Goal: Information Seeking & Learning: Compare options

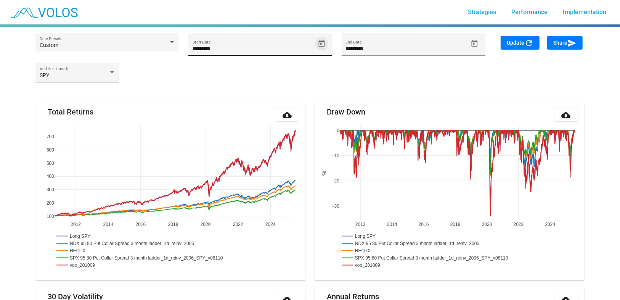
click at [323, 42] on icon "Open calendar" at bounding box center [322, 44] width 8 height 8
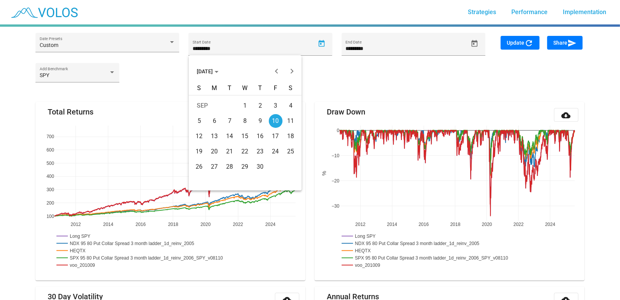
click at [202, 71] on span "[DATE]" at bounding box center [208, 71] width 22 height 6
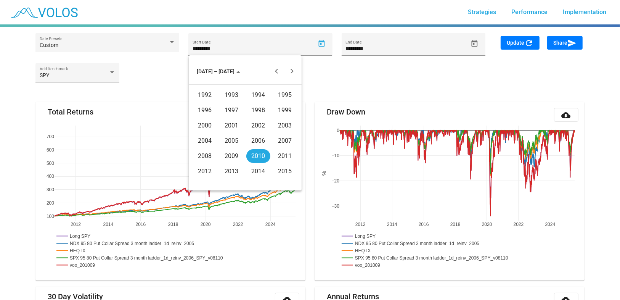
click at [203, 152] on div "2008" at bounding box center [205, 156] width 24 height 14
click at [227, 108] on div "FEB" at bounding box center [232, 110] width 24 height 14
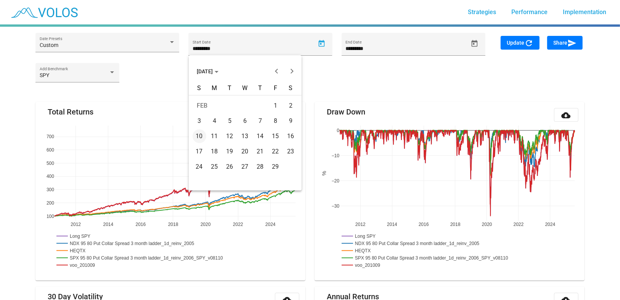
click at [260, 135] on div "14" at bounding box center [261, 136] width 14 height 14
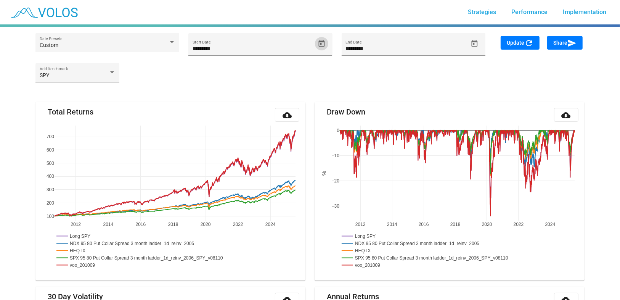
click at [524, 47] on button "Update refresh" at bounding box center [520, 43] width 39 height 14
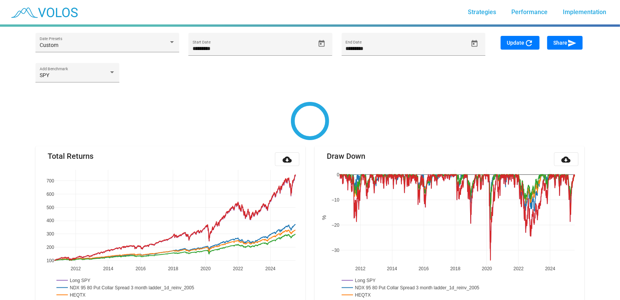
type input "*********"
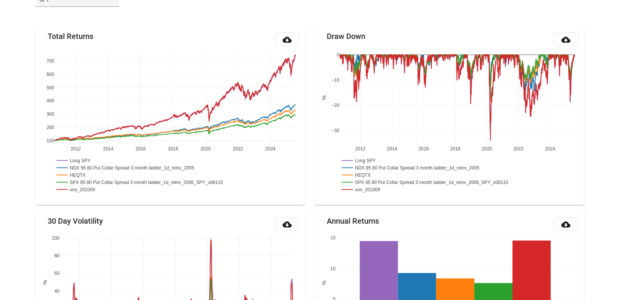
scroll to position [89, 0]
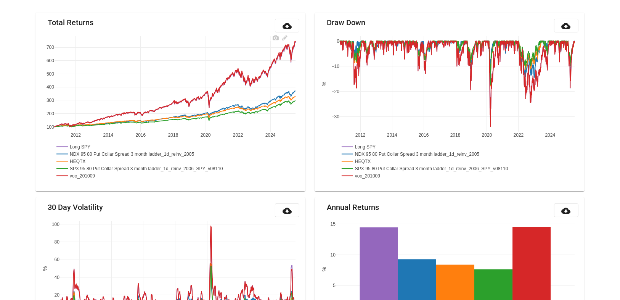
click at [82, 175] on rect at bounding box center [78, 175] width 47 height 7
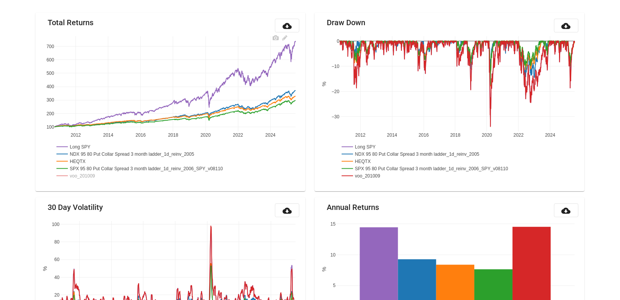
click at [84, 146] on rect at bounding box center [74, 146] width 39 height 7
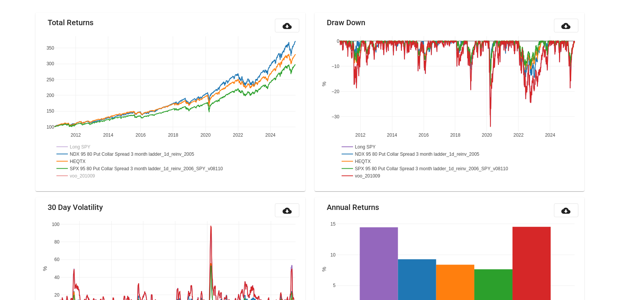
scroll to position [0, 0]
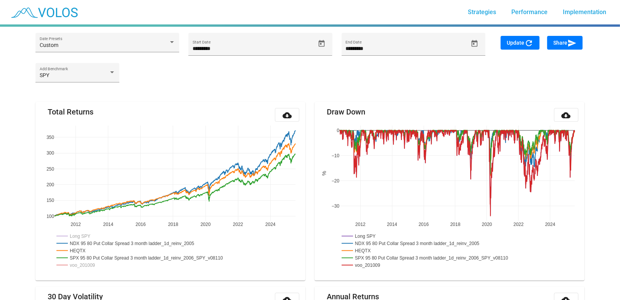
click at [306, 67] on div "SPY Add Benchmark" at bounding box center [310, 76] width 558 height 27
drag, startPoint x: 127, startPoint y: 117, endPoint x: 171, endPoint y: 158, distance: 60.2
click at [283, 206] on mat-card "Total Returns cloud_download 2012 2014 2016 2018 2020 2022 2024 100 150 200 250…" at bounding box center [170, 191] width 270 height 178
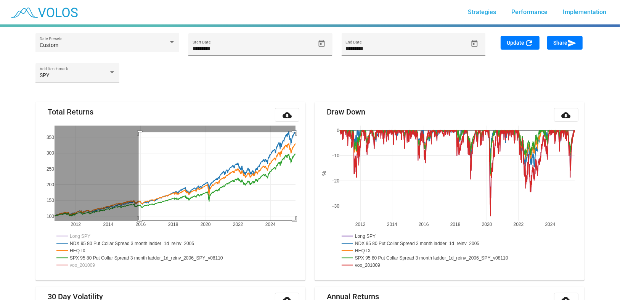
drag, startPoint x: 139, startPoint y: 132, endPoint x: 321, endPoint y: 219, distance: 202.6
